Goal: Task Accomplishment & Management: Use online tool/utility

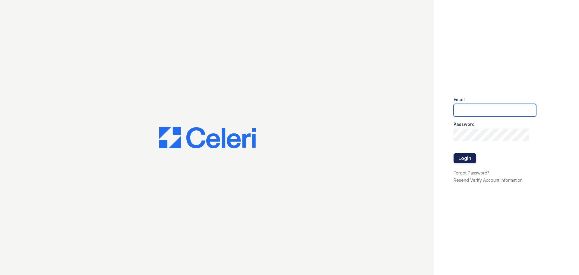
type input "[PERSON_NAME][EMAIL_ADDRESS][PERSON_NAME][DOMAIN_NAME]"
click at [463, 157] on button "Login" at bounding box center [464, 158] width 23 height 10
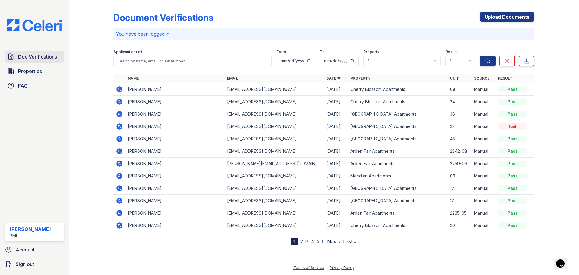
click at [30, 59] on span "Doc Verifications" at bounding box center [37, 56] width 39 height 7
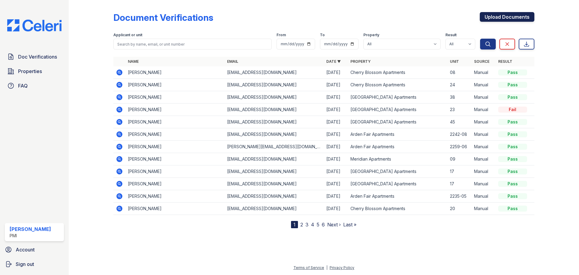
click at [513, 18] on link "Upload Documents" at bounding box center [507, 17] width 55 height 10
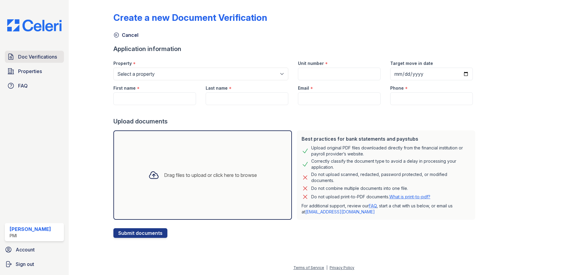
click at [48, 55] on span "Doc Verifications" at bounding box center [37, 56] width 39 height 7
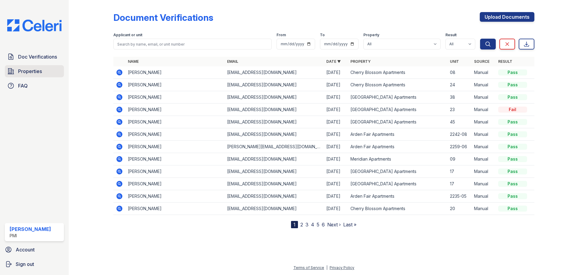
click at [31, 74] on span "Properties" at bounding box center [30, 71] width 24 height 7
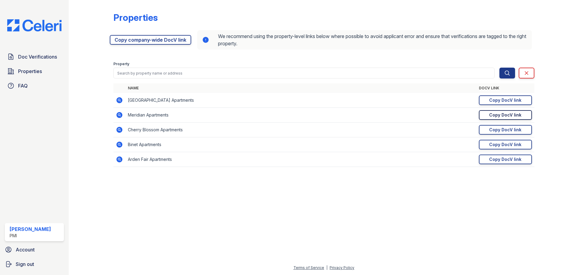
click at [520, 115] on div "Copy DocV link" at bounding box center [505, 115] width 32 height 6
